Goal: Information Seeking & Learning: Learn about a topic

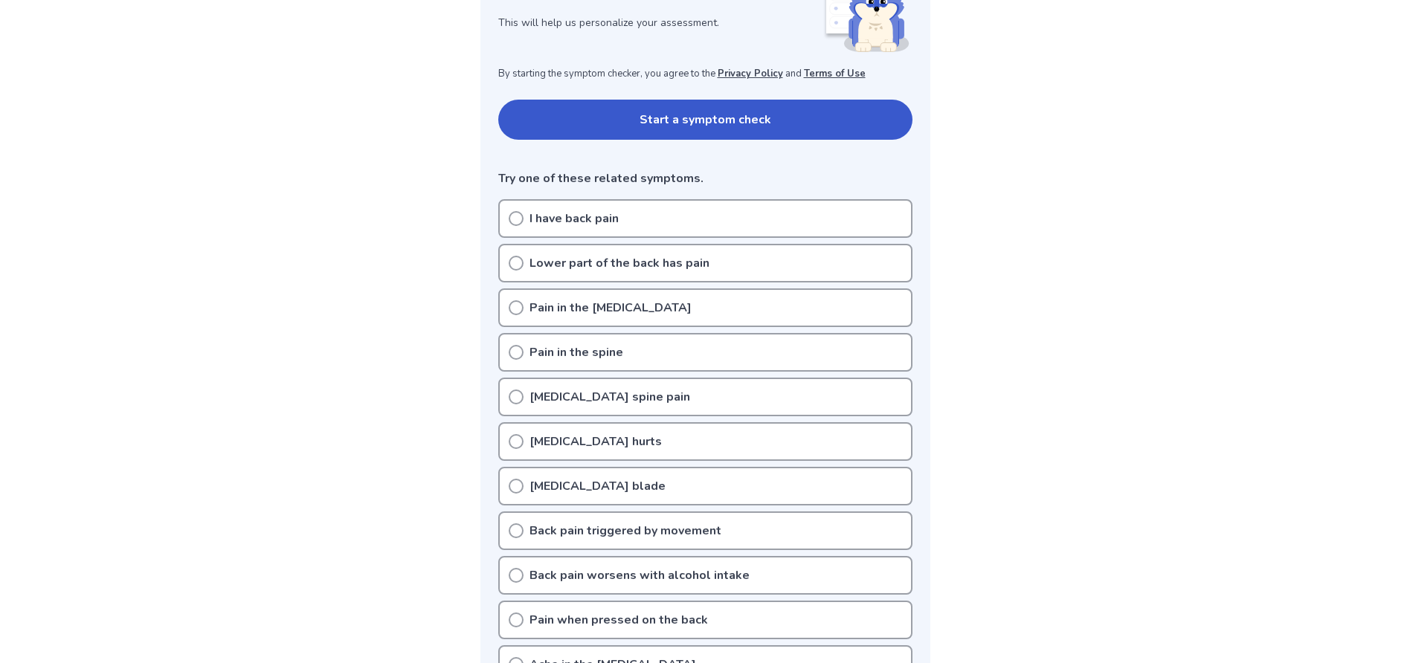
scroll to position [274, 0]
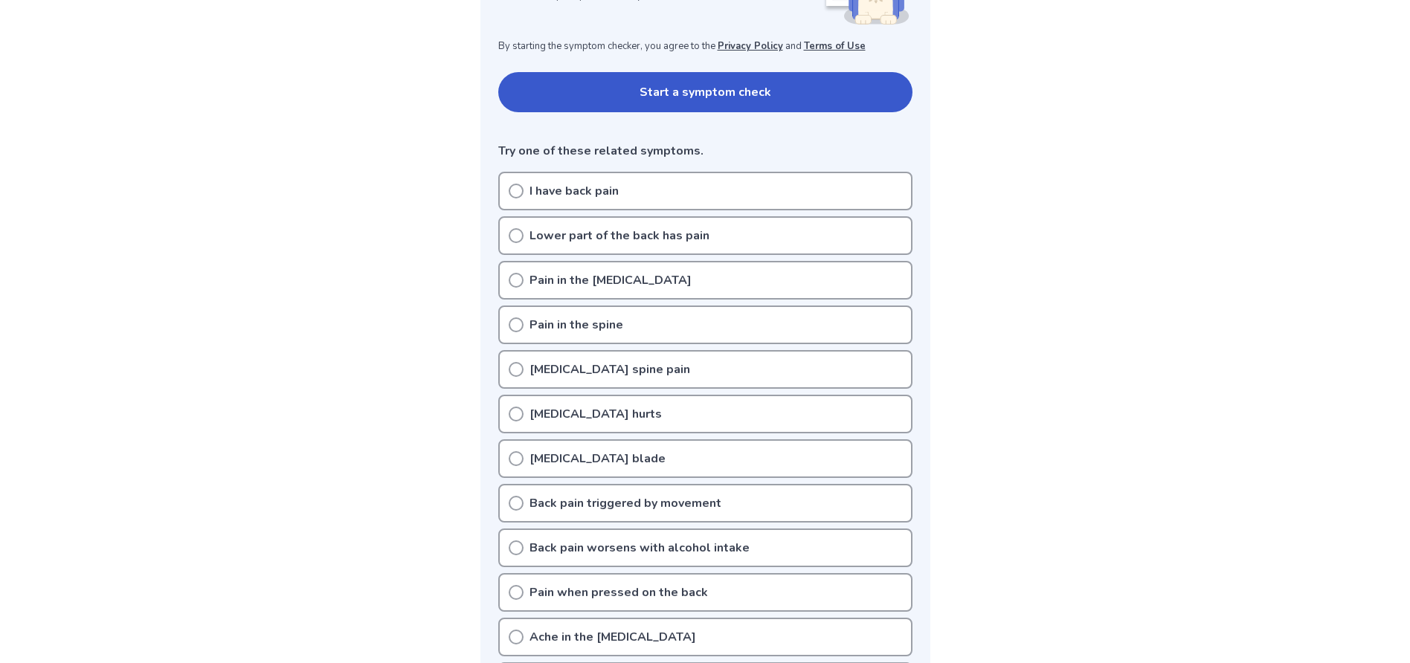
click at [514, 195] on icon at bounding box center [516, 191] width 15 height 15
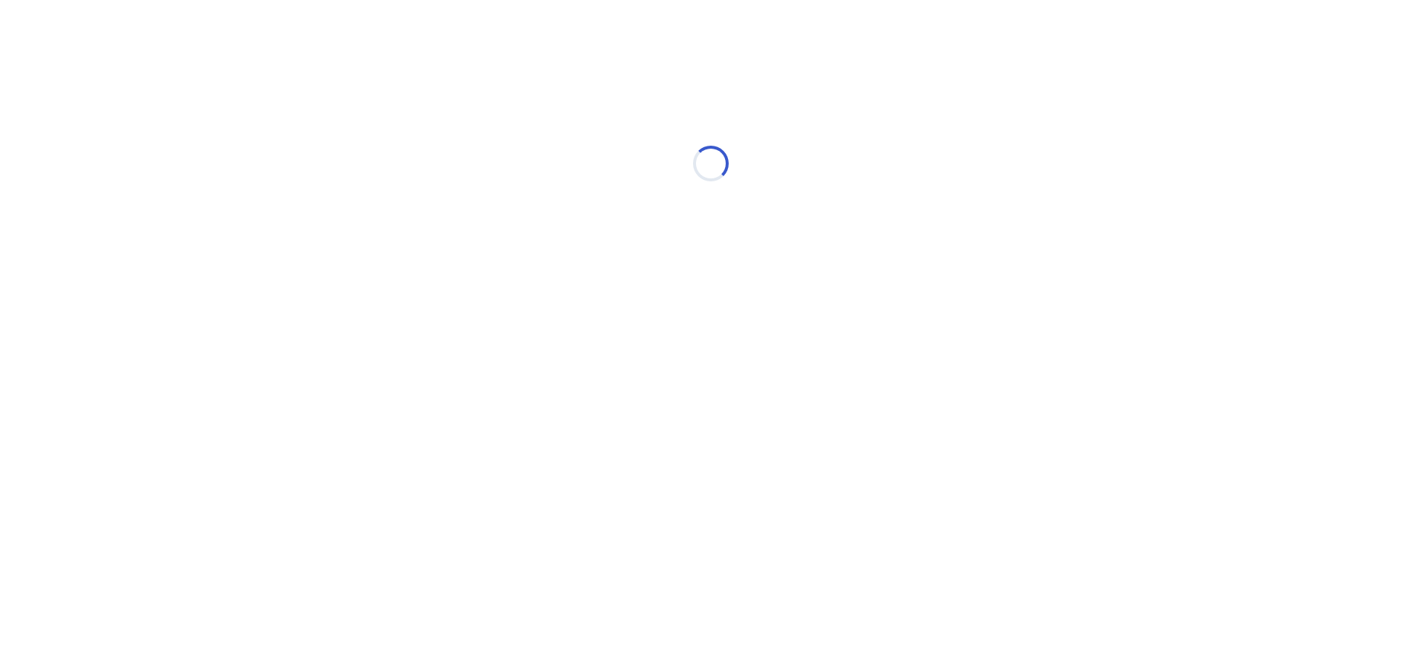
click at [518, 193] on div "Loading..." at bounding box center [711, 164] width 422 height 298
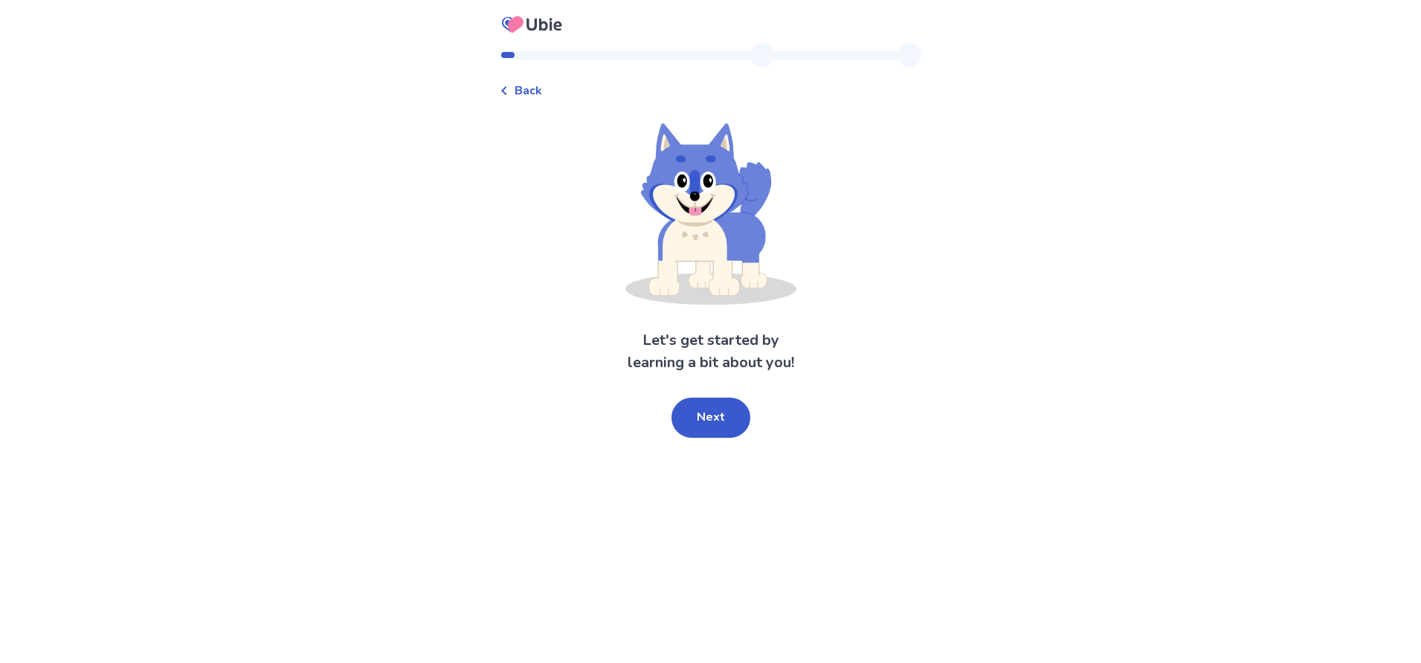
click at [535, 94] on span "Back" at bounding box center [529, 91] width 28 height 18
